Goal: Task Accomplishment & Management: Use online tool/utility

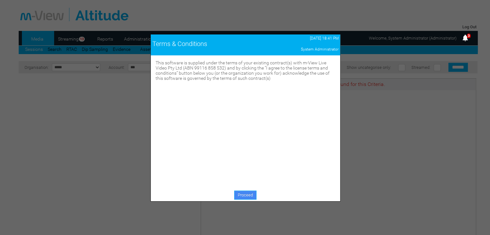
click at [241, 193] on link "Proceed" at bounding box center [245, 195] width 22 height 9
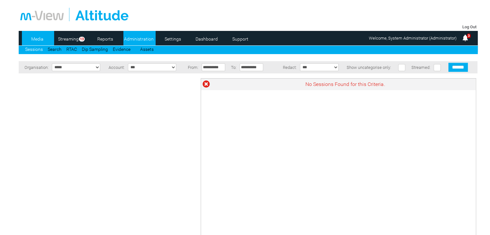
click at [135, 37] on link "Administration" at bounding box center [138, 39] width 31 height 10
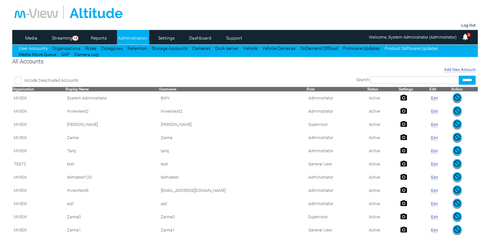
click at [418, 48] on link "Product Software Updates" at bounding box center [411, 48] width 53 height 5
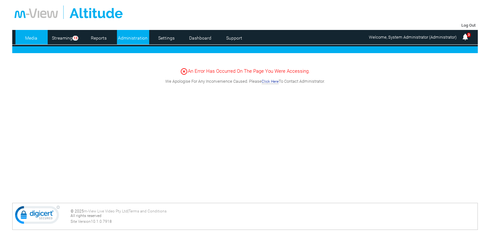
click at [135, 36] on link "Administration" at bounding box center [132, 38] width 31 height 10
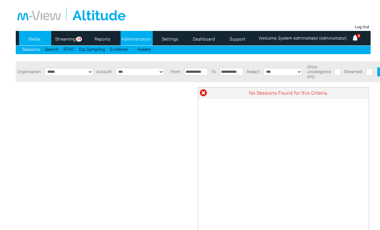
click at [135, 41] on link "Administration" at bounding box center [136, 39] width 31 height 10
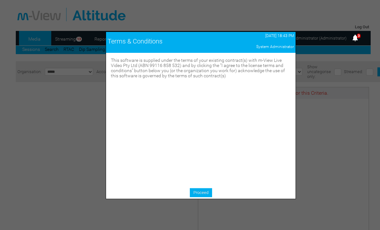
scroll to position [0, 19]
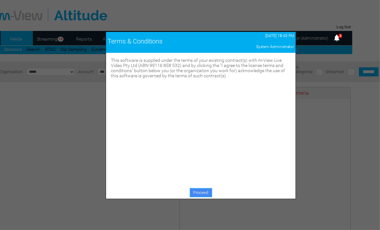
click at [200, 190] on link "Proceed" at bounding box center [201, 192] width 22 height 9
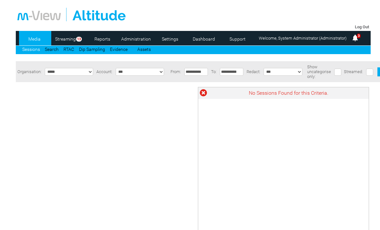
scroll to position [0, 19]
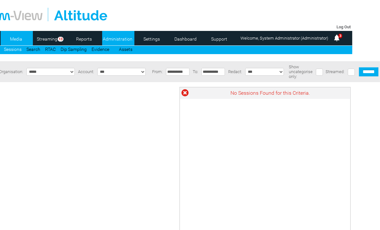
click at [117, 38] on link "Administration" at bounding box center [117, 39] width 31 height 10
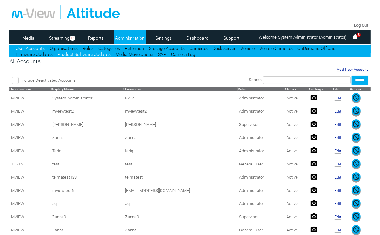
click at [70, 55] on link "Product Software Updates" at bounding box center [83, 54] width 53 height 5
